Goal: Information Seeking & Learning: Learn about a topic

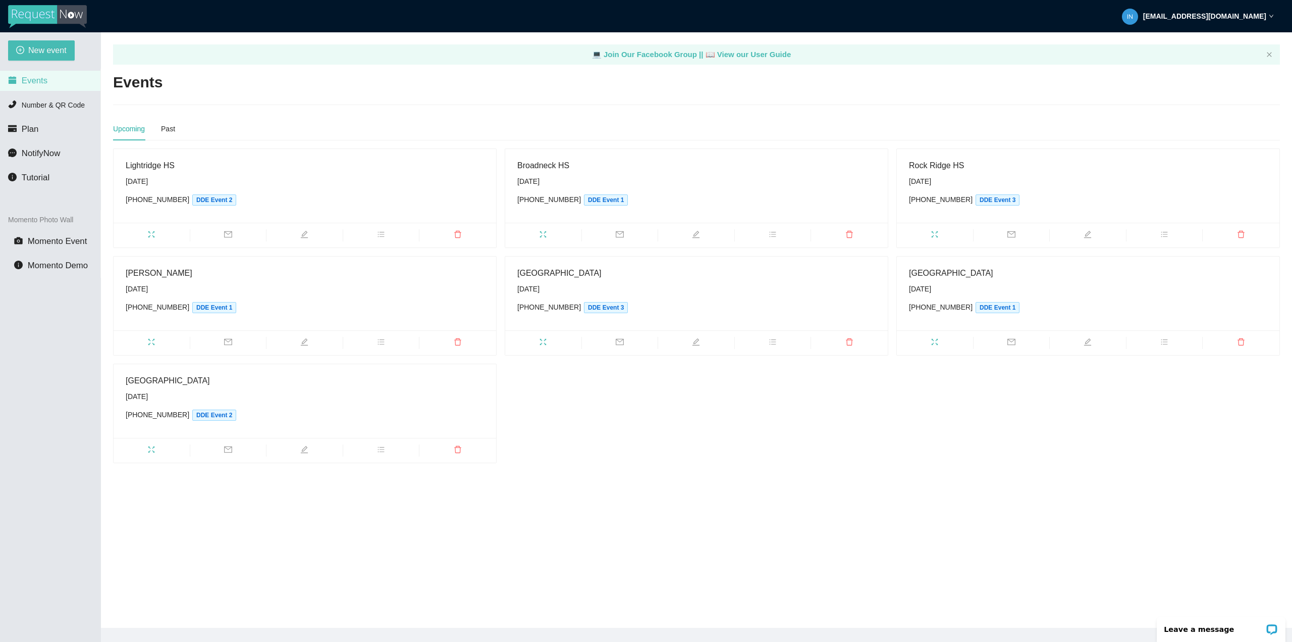
click at [60, 11] on img at bounding box center [47, 16] width 79 height 23
